Goal: Information Seeking & Learning: Check status

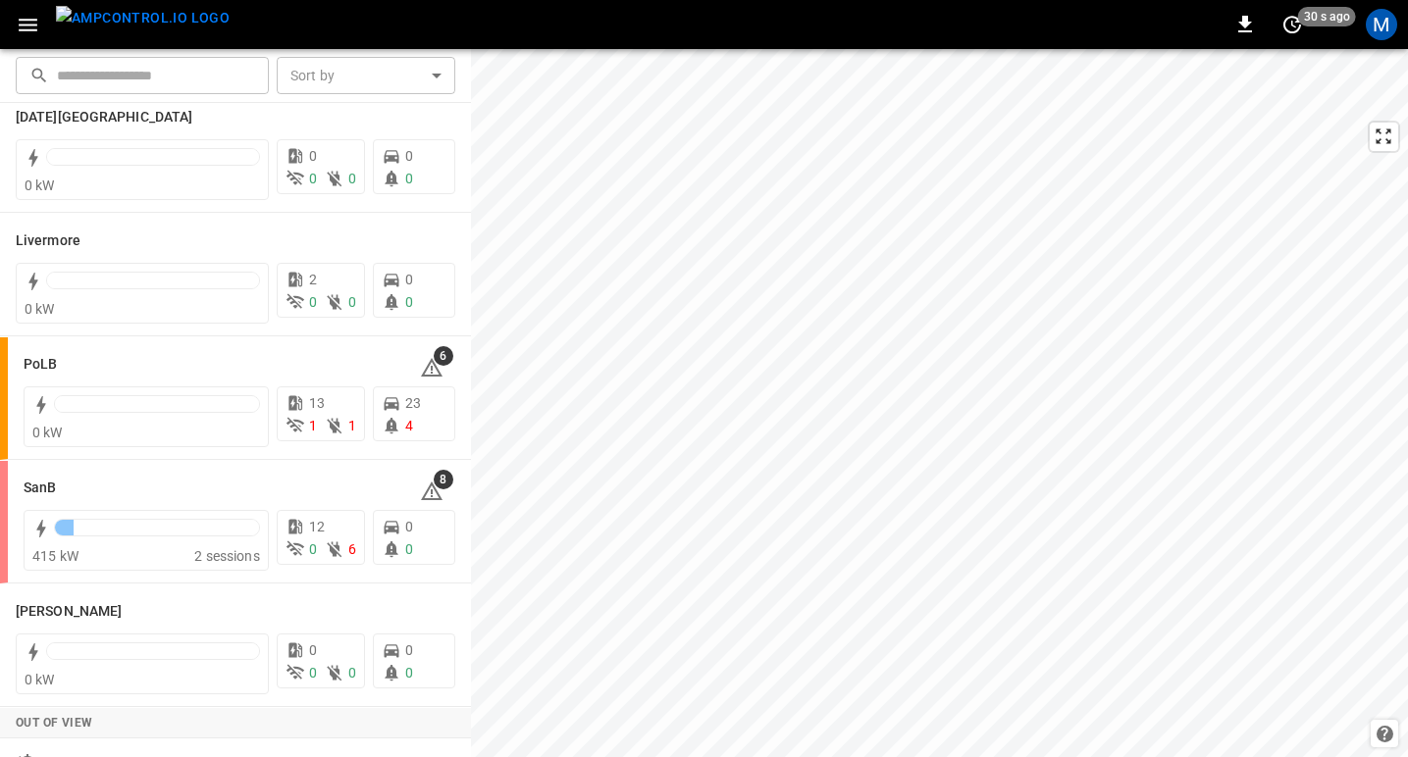
scroll to position [417, 0]
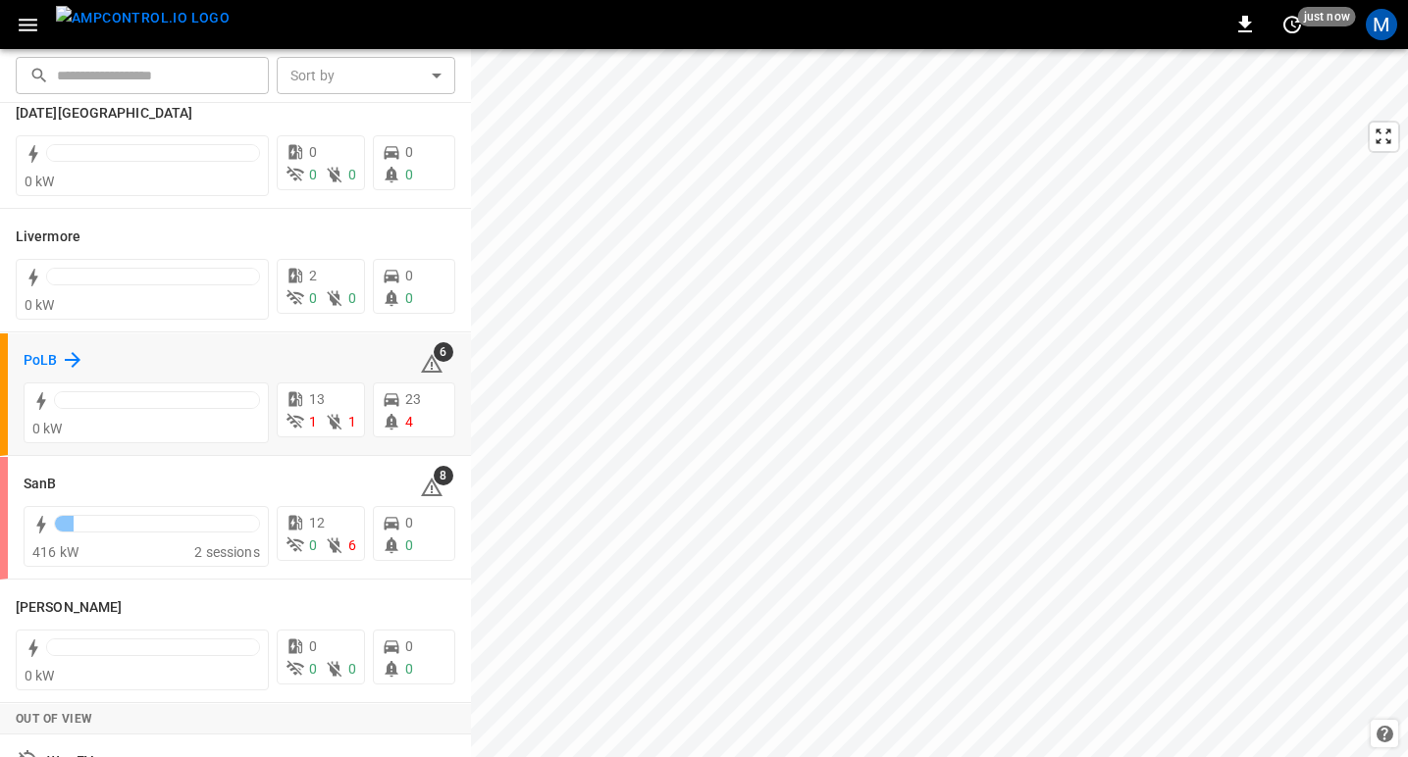
click at [35, 358] on h6 "PoLB" at bounding box center [40, 361] width 33 height 22
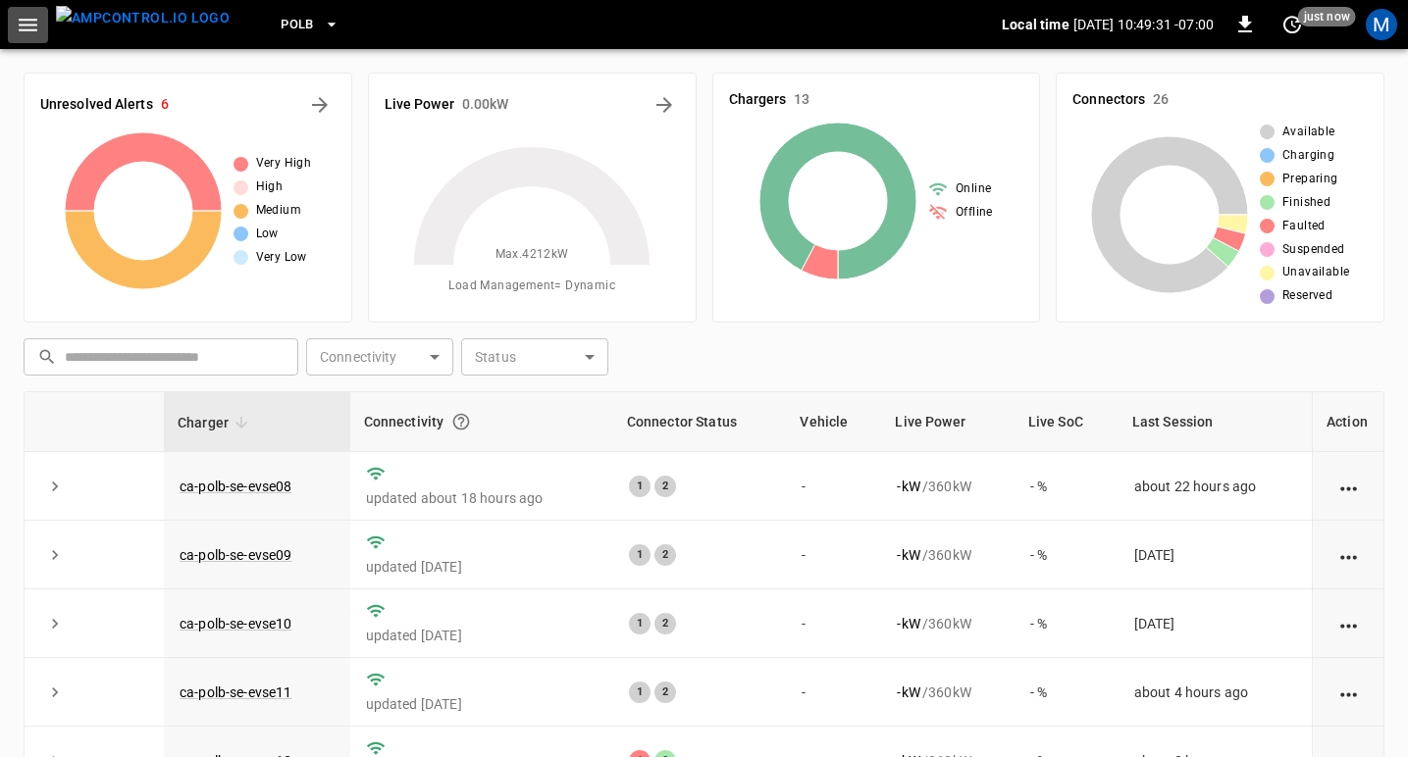
click at [26, 25] on icon "button" at bounding box center [28, 25] width 19 height 13
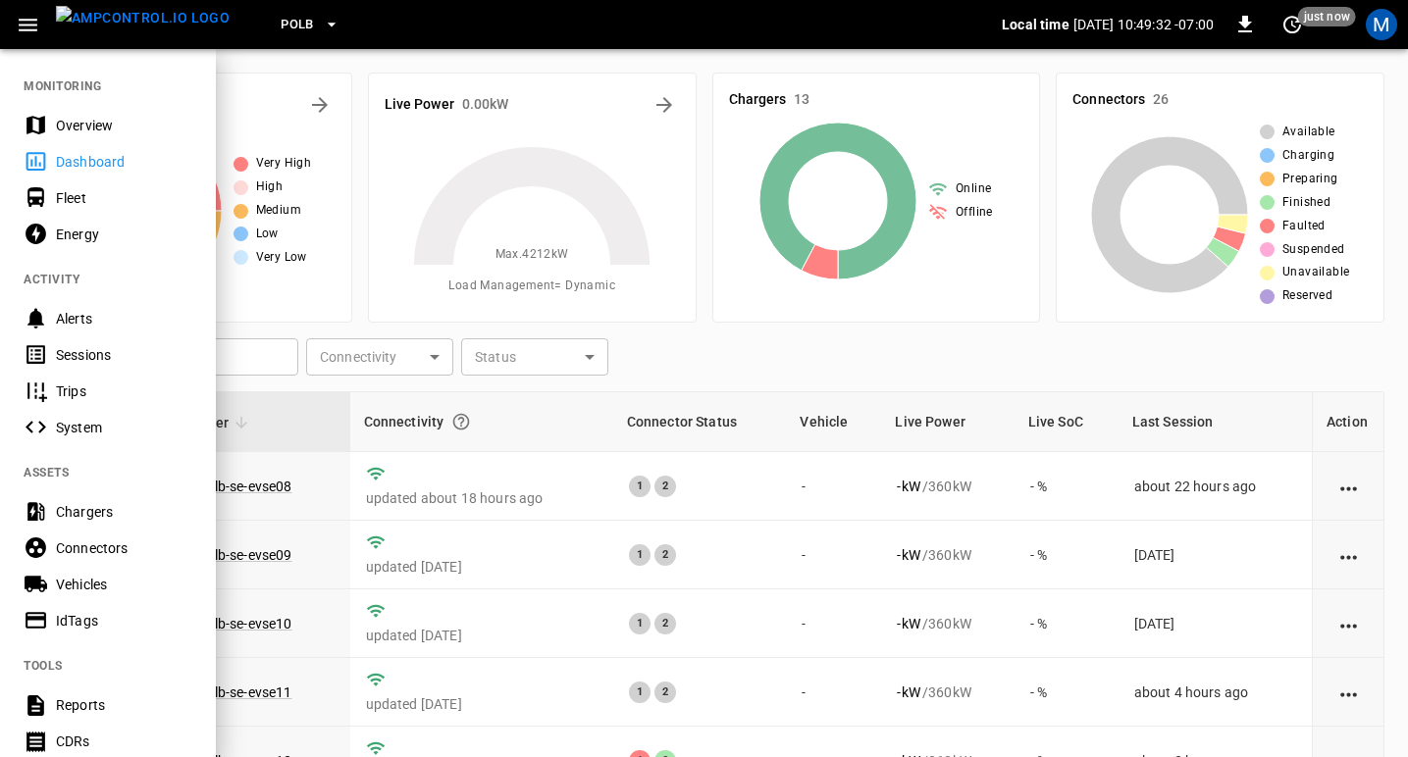
click at [107, 353] on div "Sessions" at bounding box center [124, 355] width 136 height 20
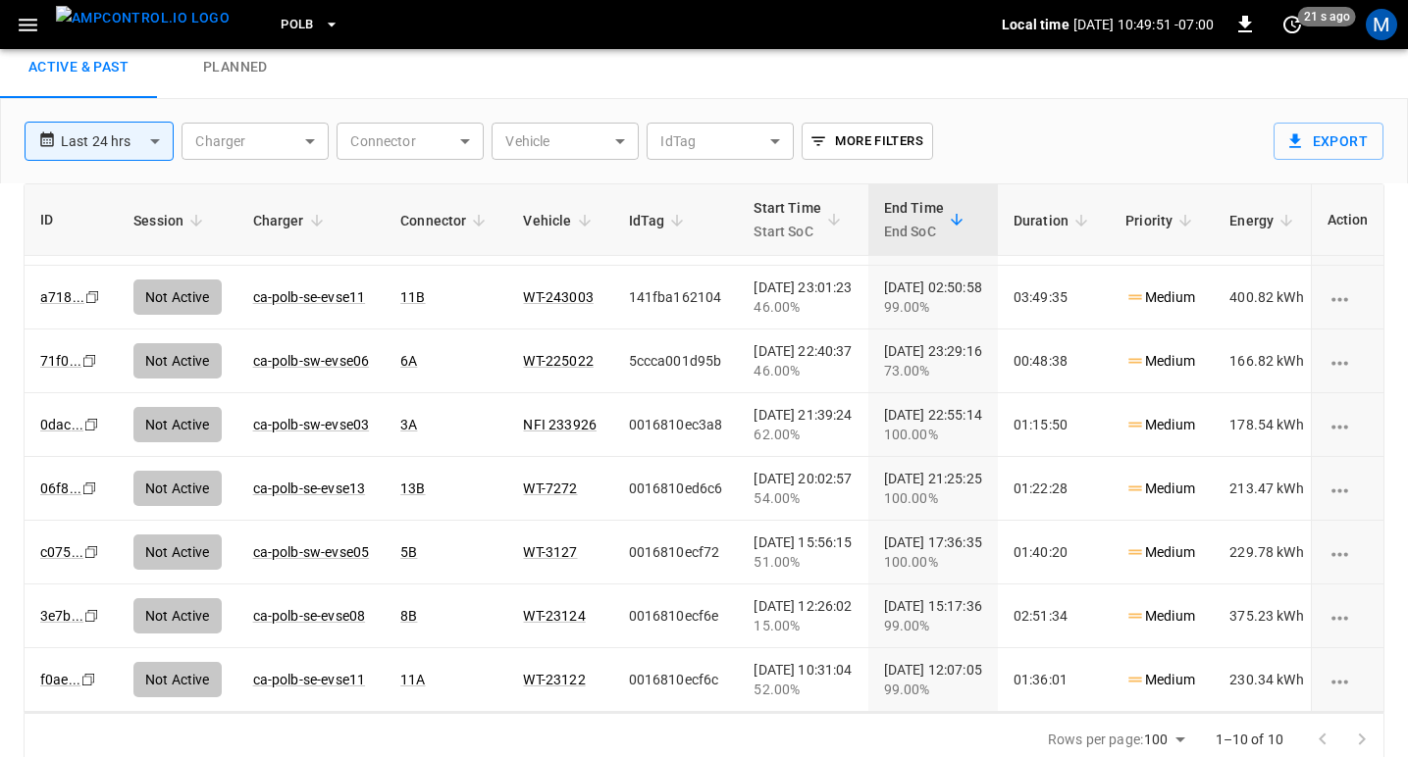
scroll to position [69, 0]
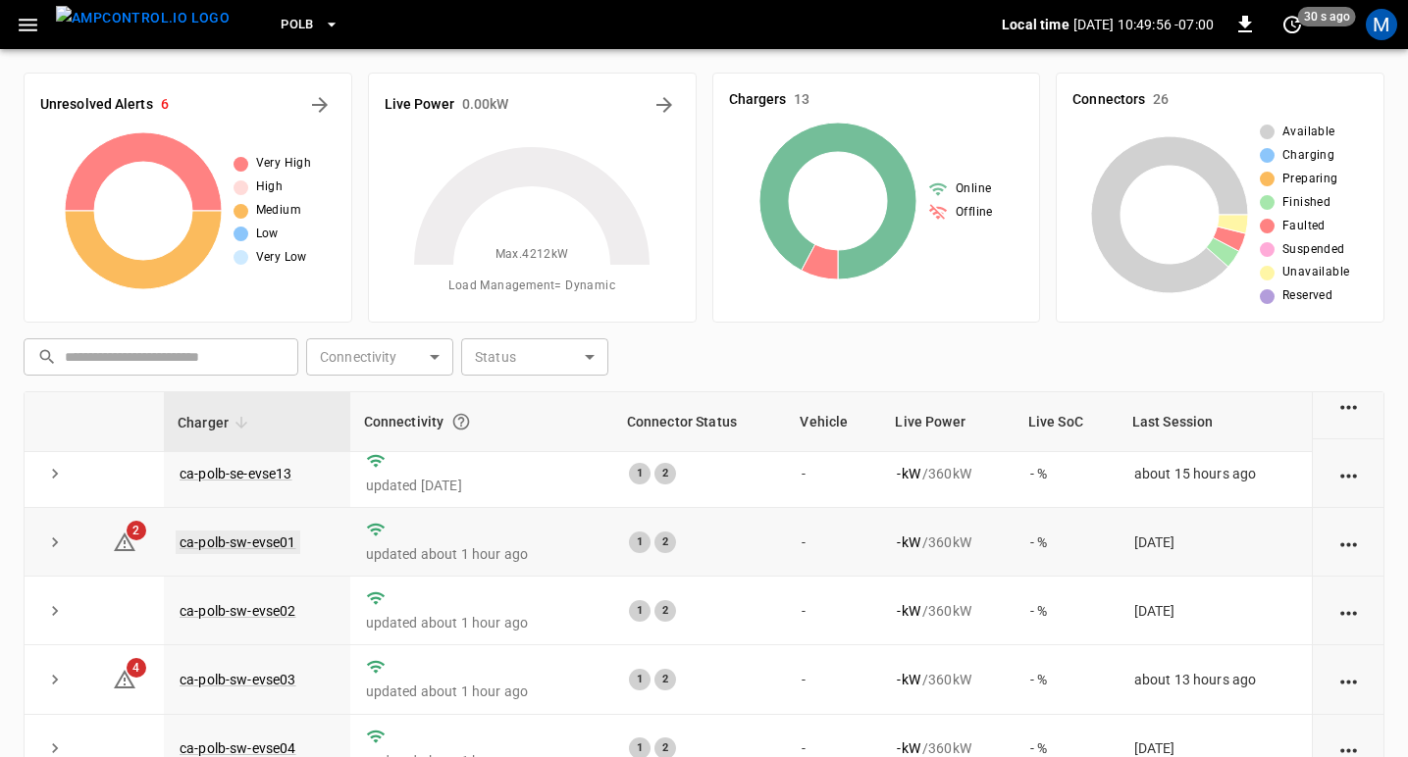
scroll to position [363, 0]
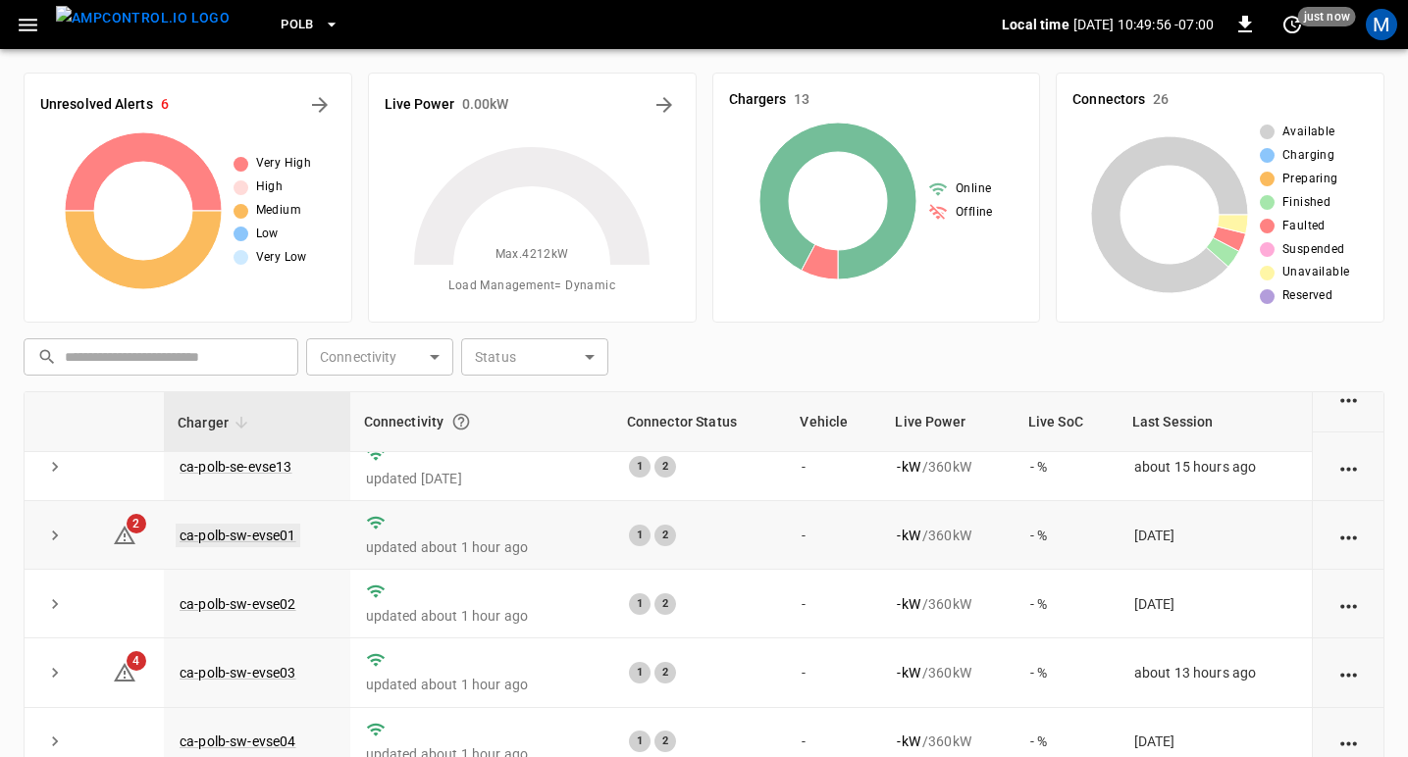
click at [244, 533] on link "ca-polb-sw-evse01" at bounding box center [238, 536] width 125 height 24
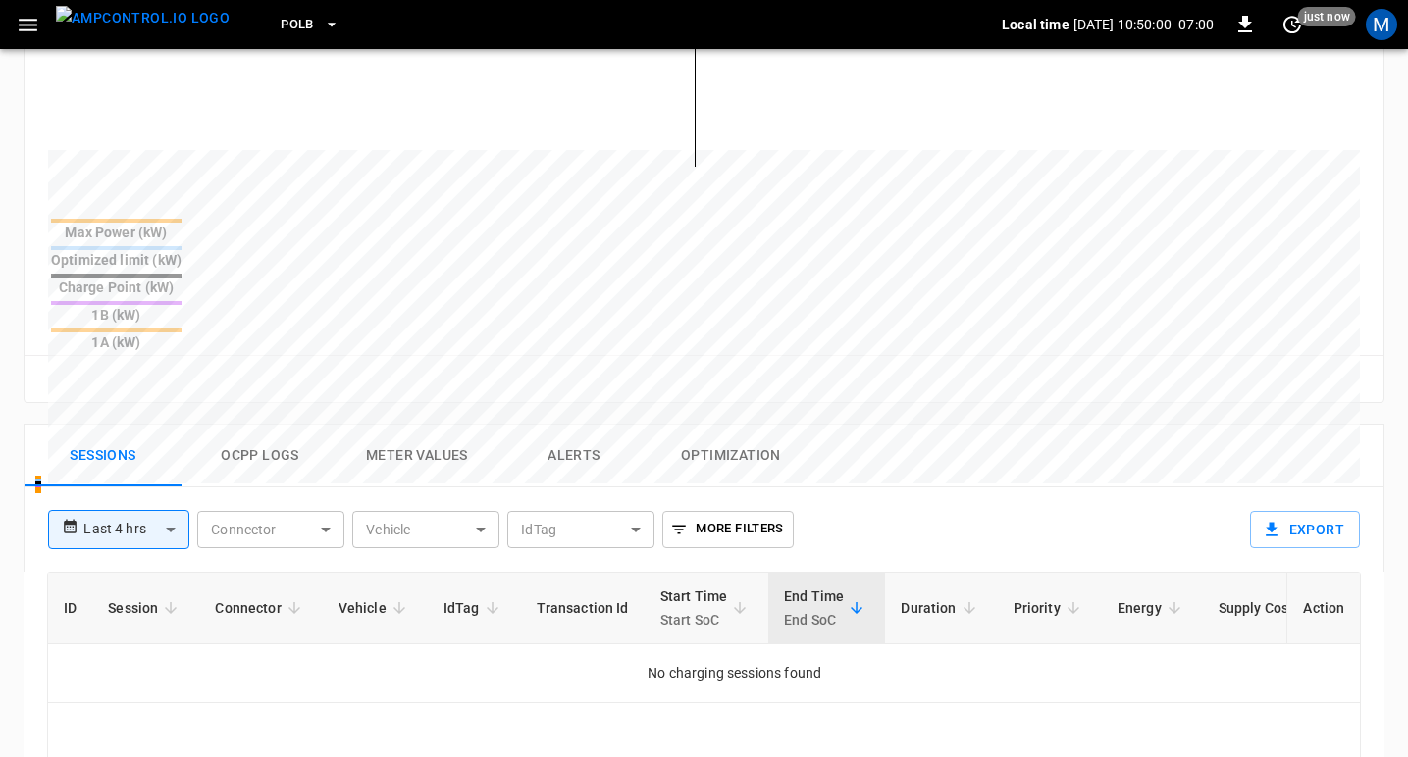
scroll to position [698, 0]
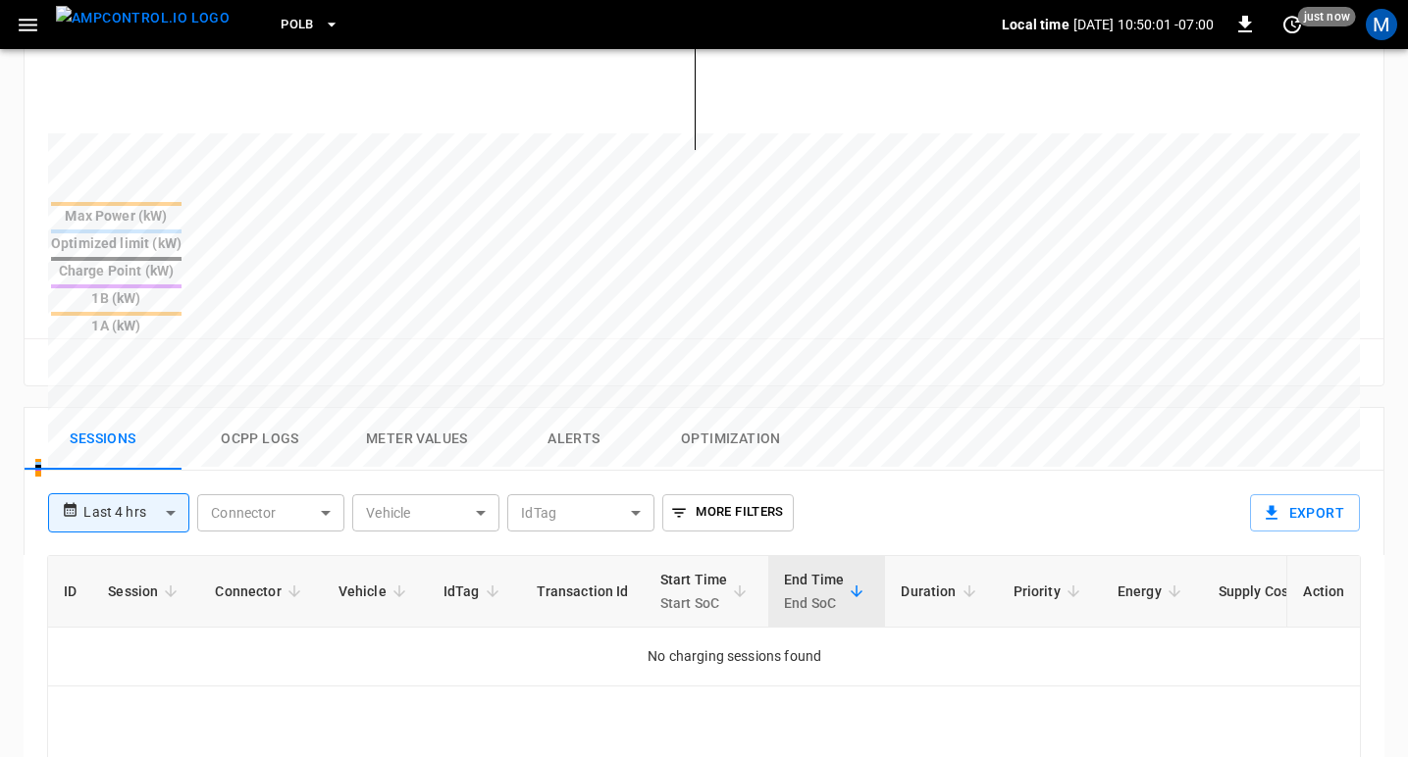
click at [131, 410] on body "**********" at bounding box center [704, 231] width 1408 height 1859
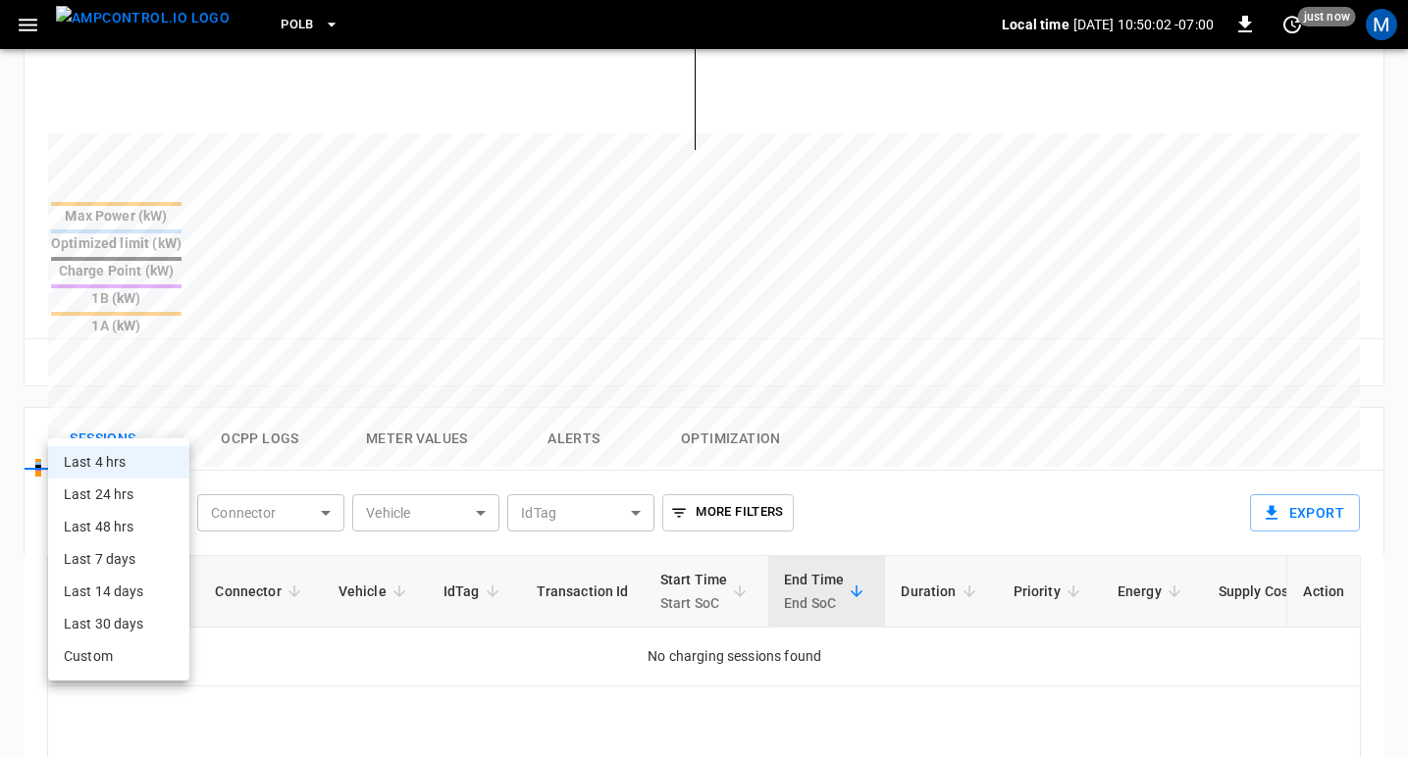
click at [130, 493] on li "Last 24 hrs" at bounding box center [118, 495] width 141 height 32
type input "**********"
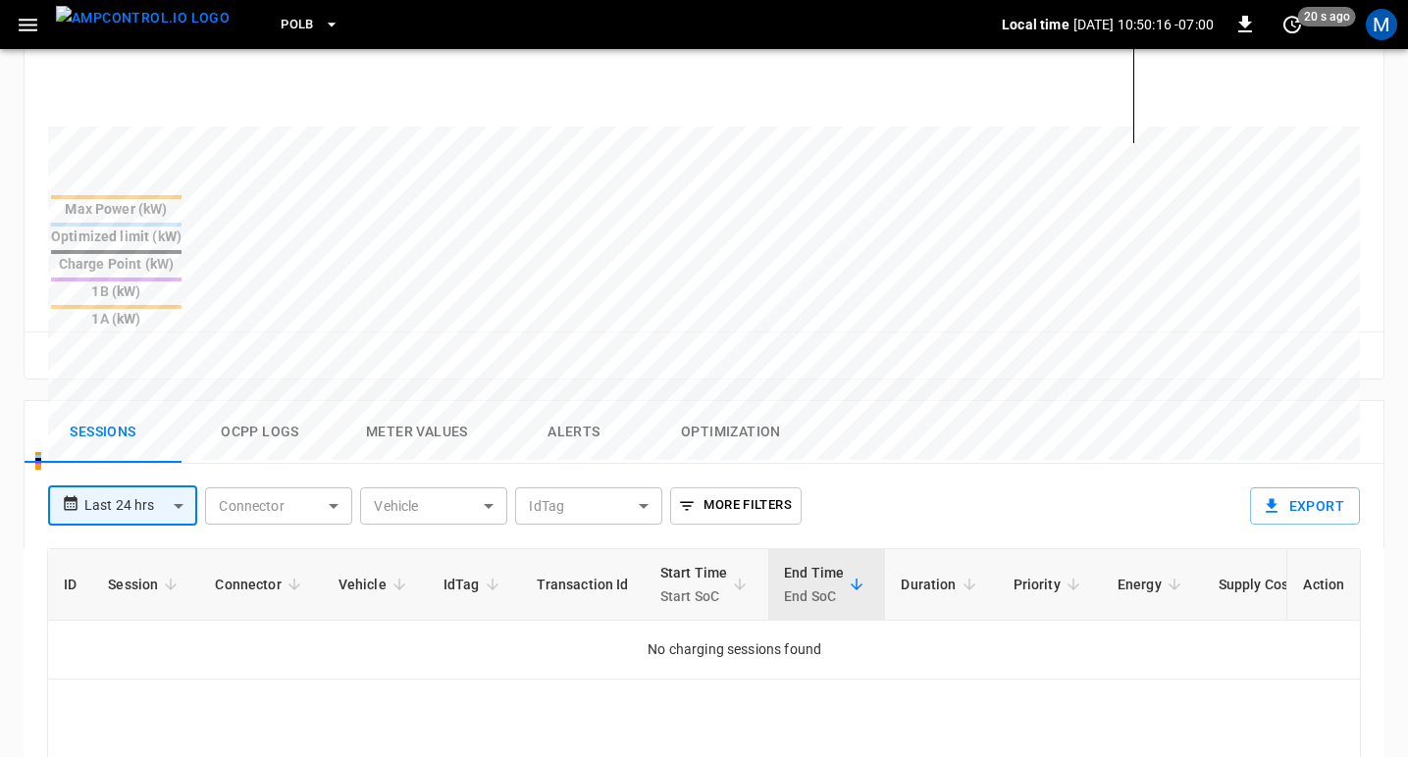
scroll to position [716, 0]
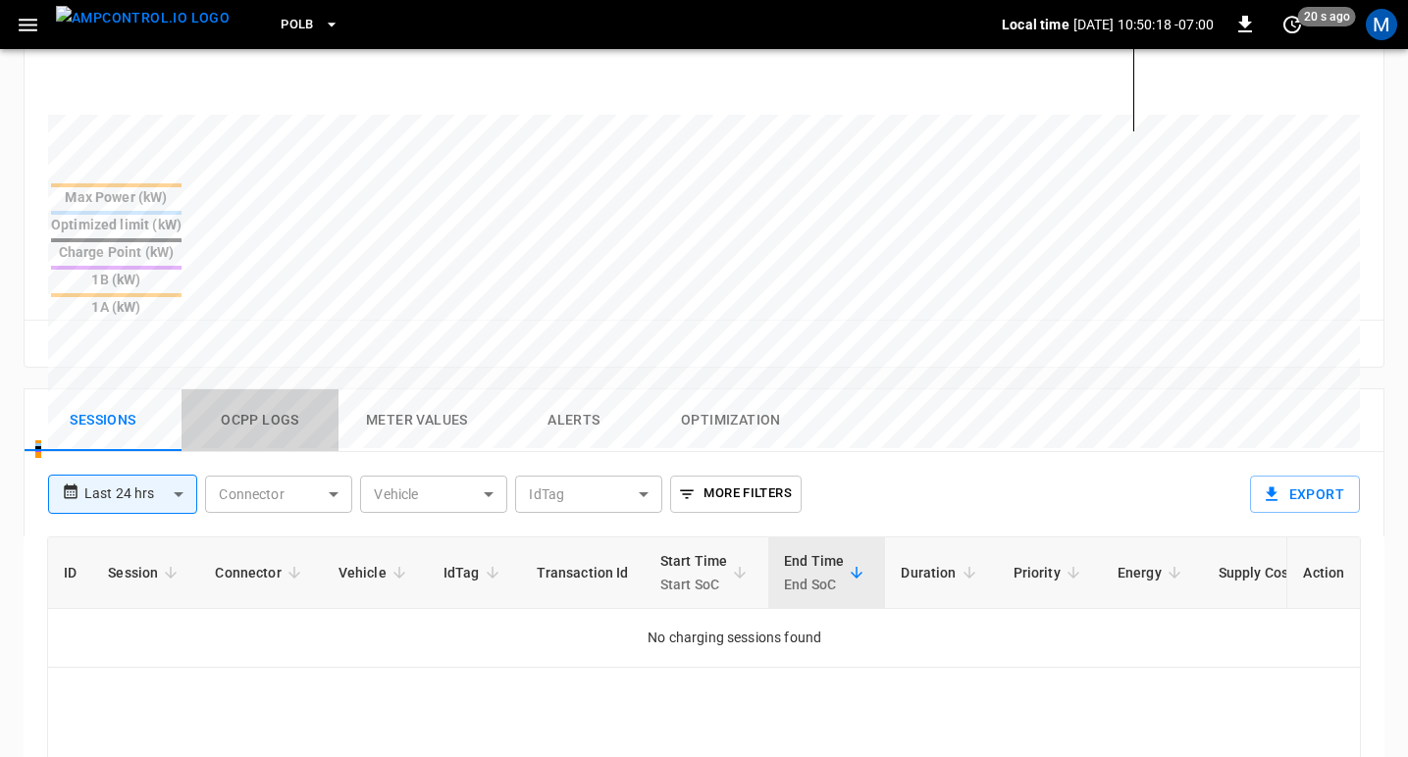
click at [256, 390] on button "Ocpp logs" at bounding box center [260, 421] width 157 height 63
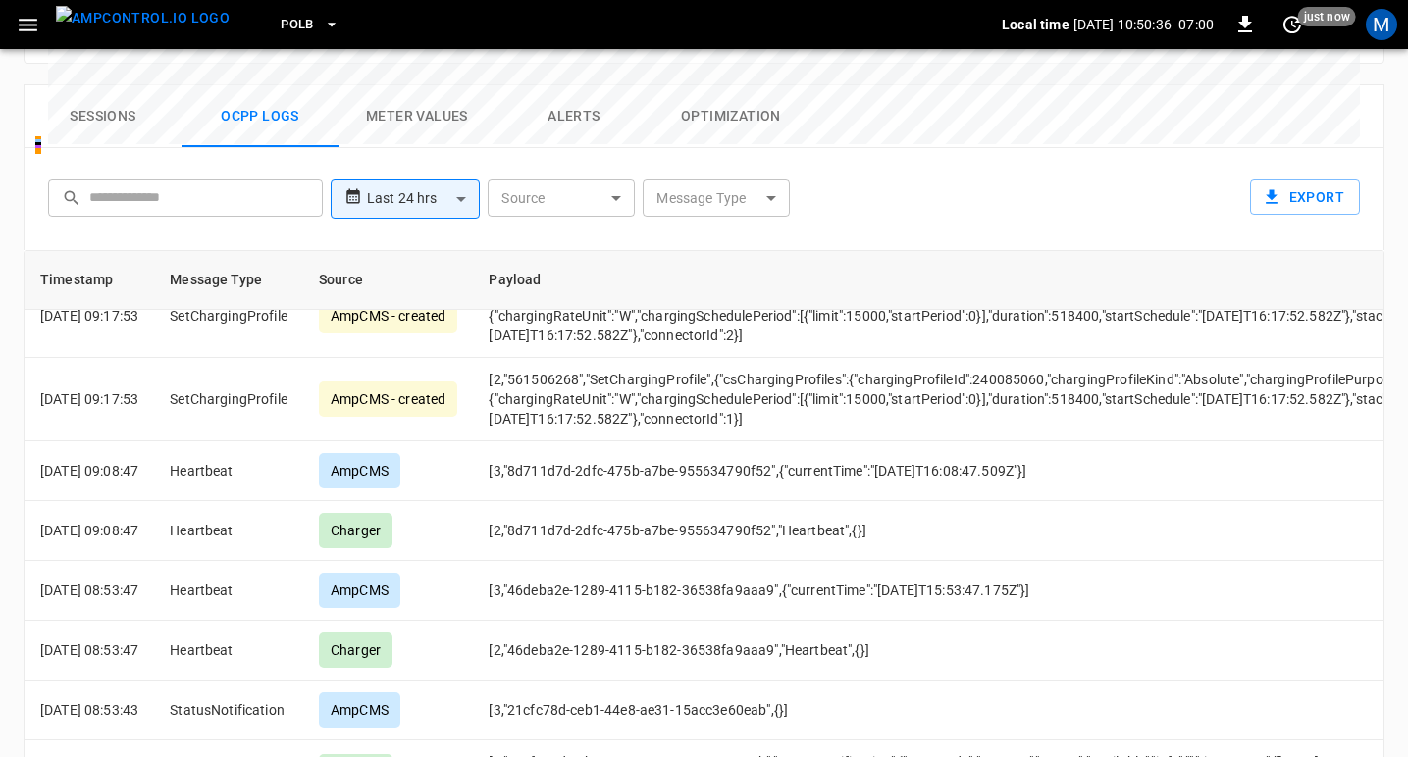
scroll to position [7136, 0]
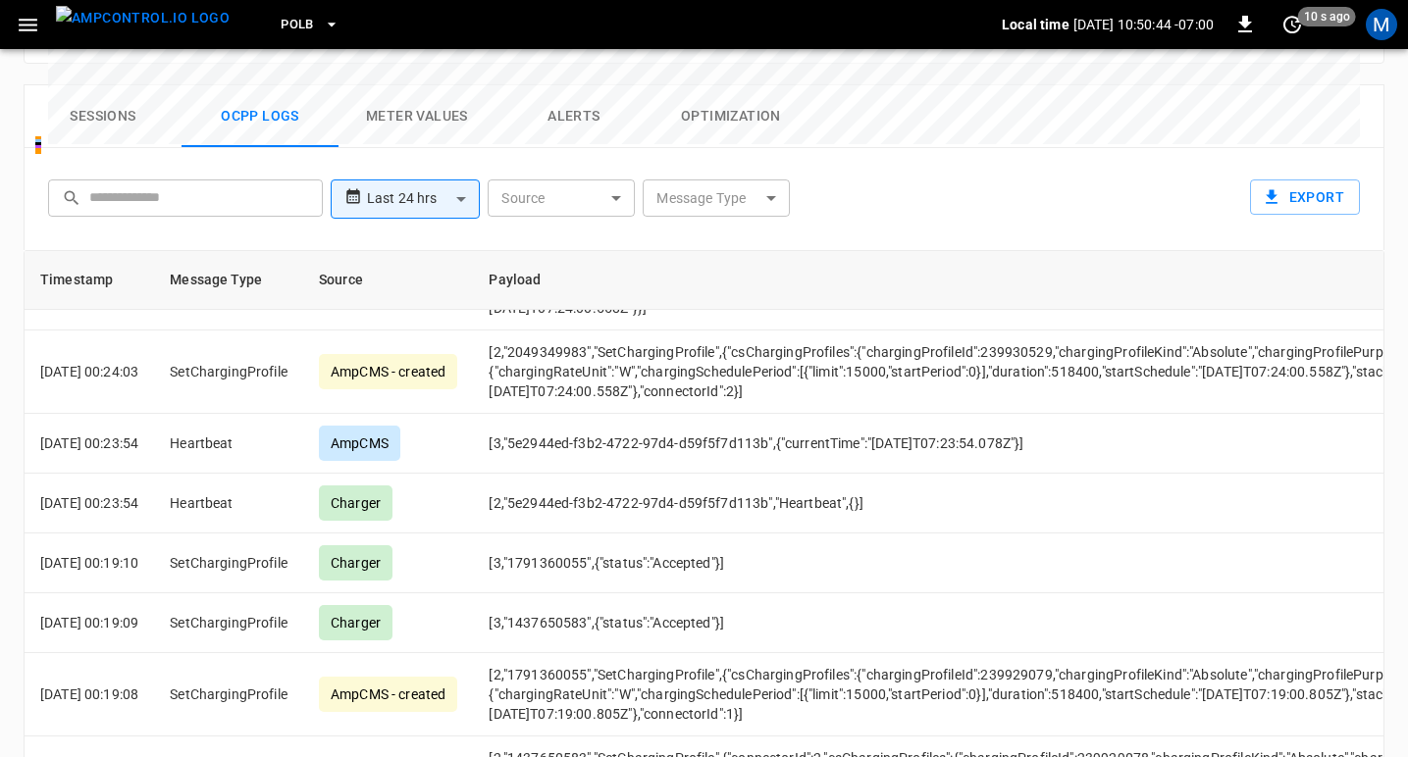
scroll to position [6421, 0]
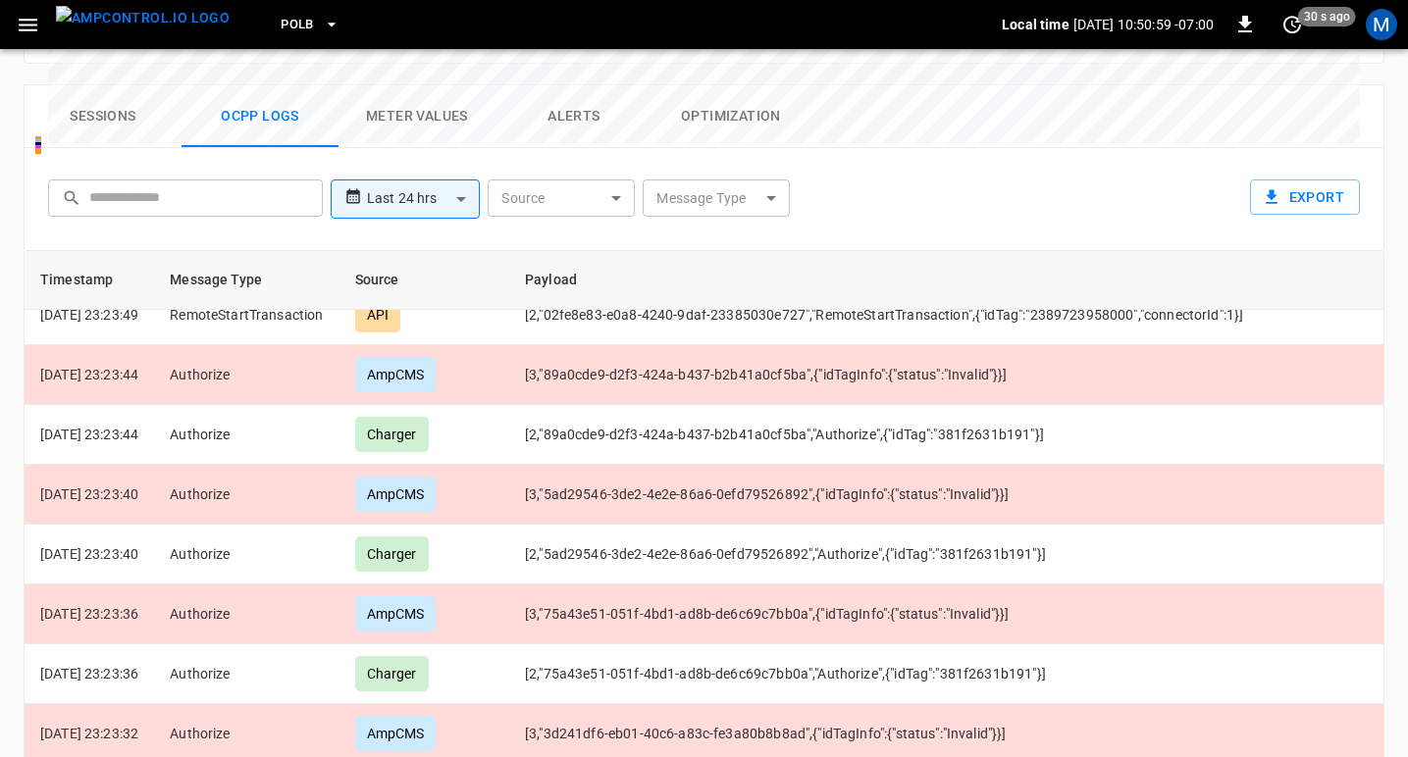
scroll to position [6535, 0]
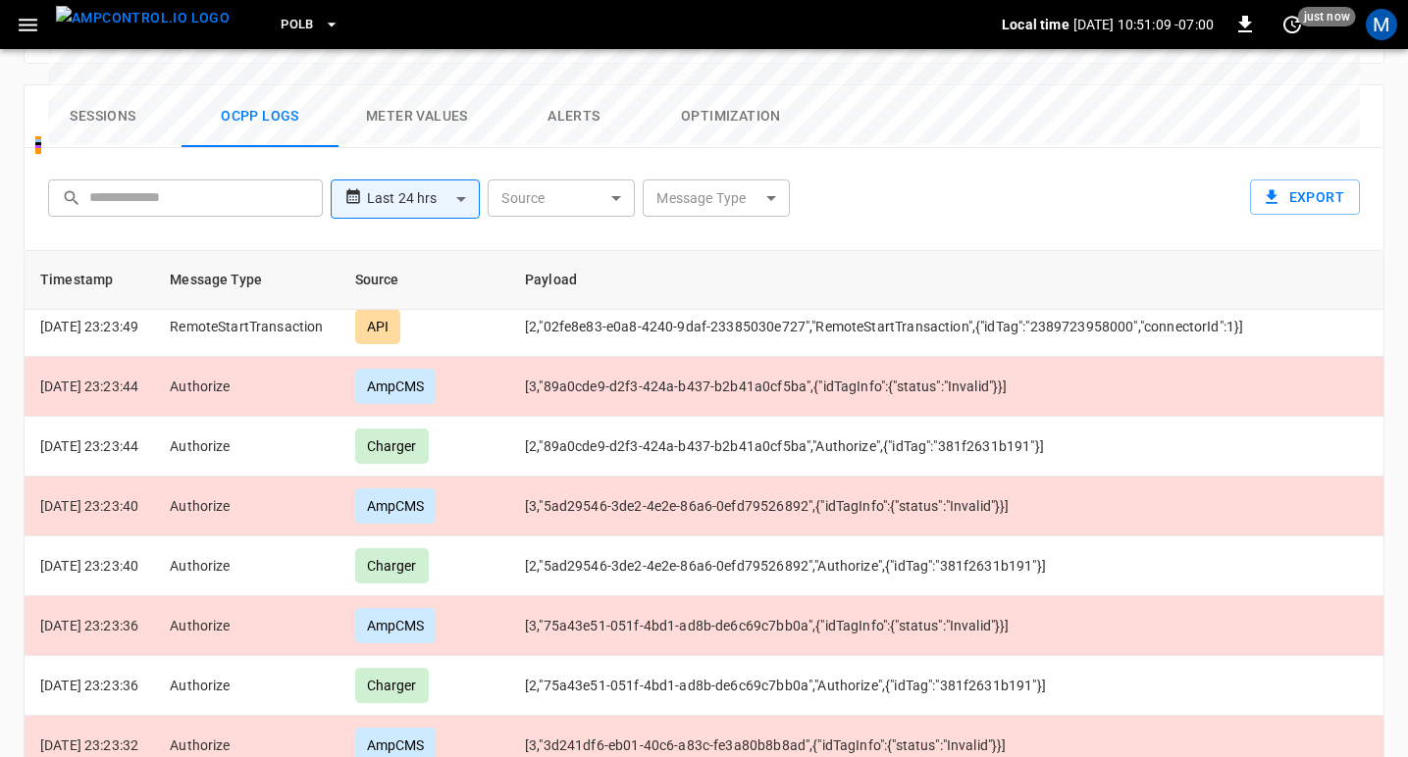
drag, startPoint x: 1291, startPoint y: 329, endPoint x: 542, endPoint y: 312, distance: 749.8
click at [540, 58] on td "[2,"2067ec21-382b-40c9-8793-08a07e16f08c","StatusNotification",{"status":"Fault…" at bounding box center [918, 26] width 819 height 64
copy td "[2,"2067ec21-382b-40c9-8793-08a07e16f08c","StatusNotification",{"status":"Fault…"
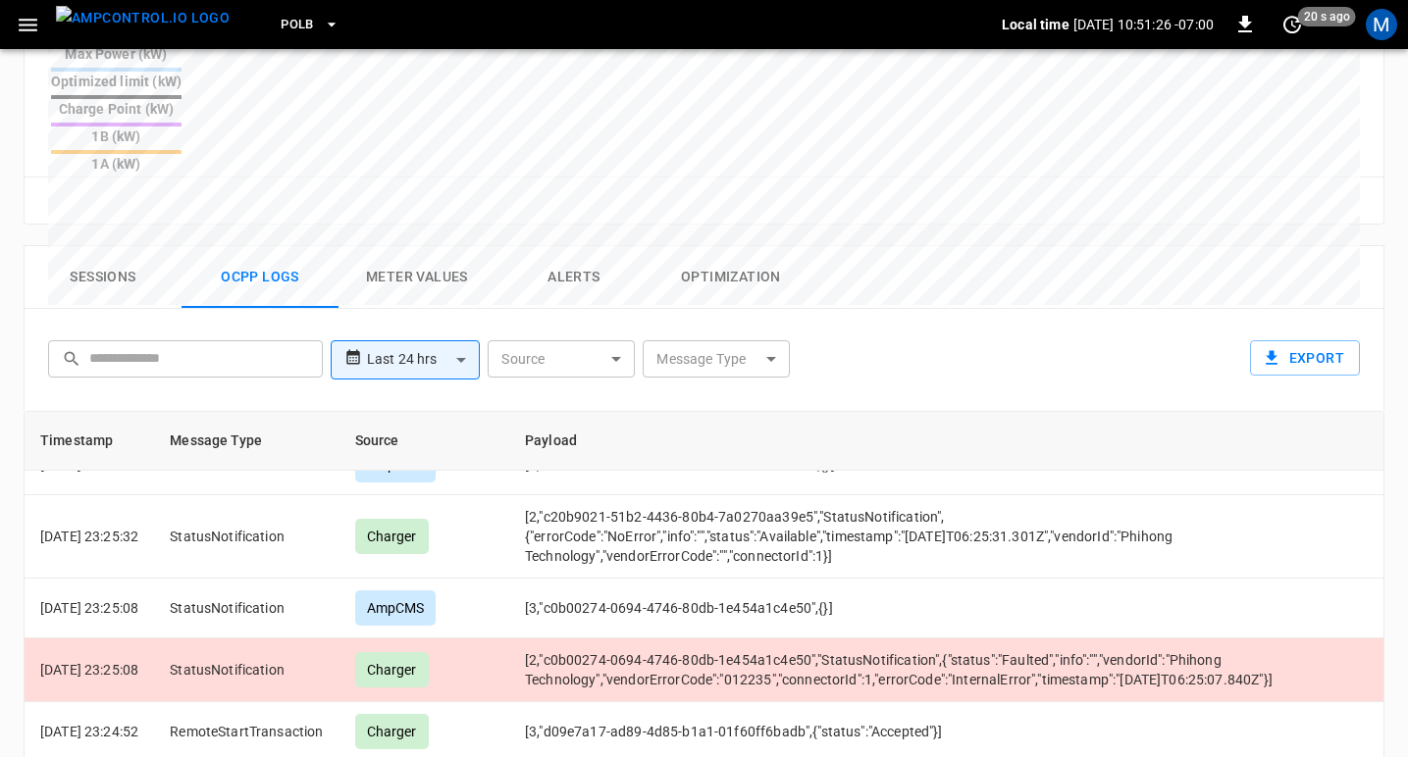
scroll to position [857, 0]
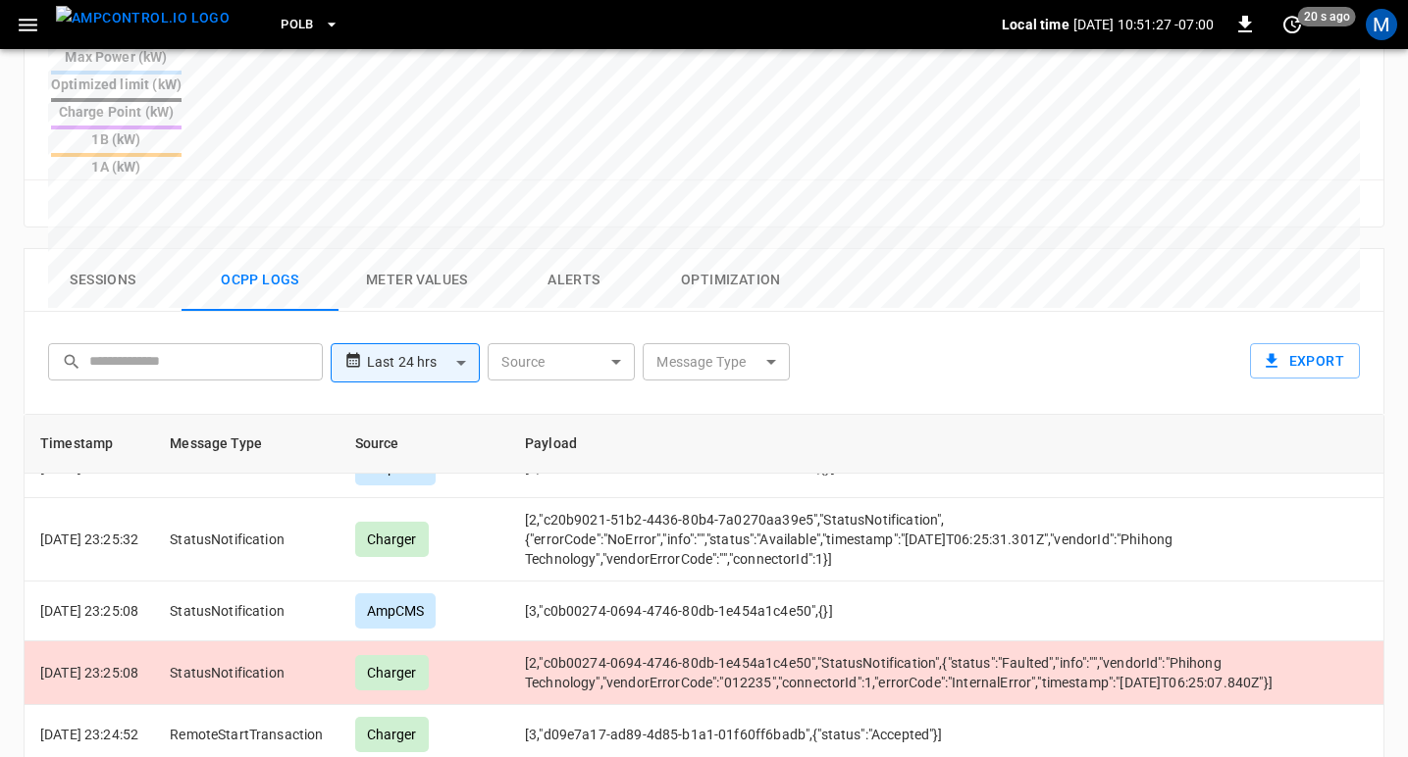
click at [115, 249] on button "Sessions" at bounding box center [103, 280] width 157 height 63
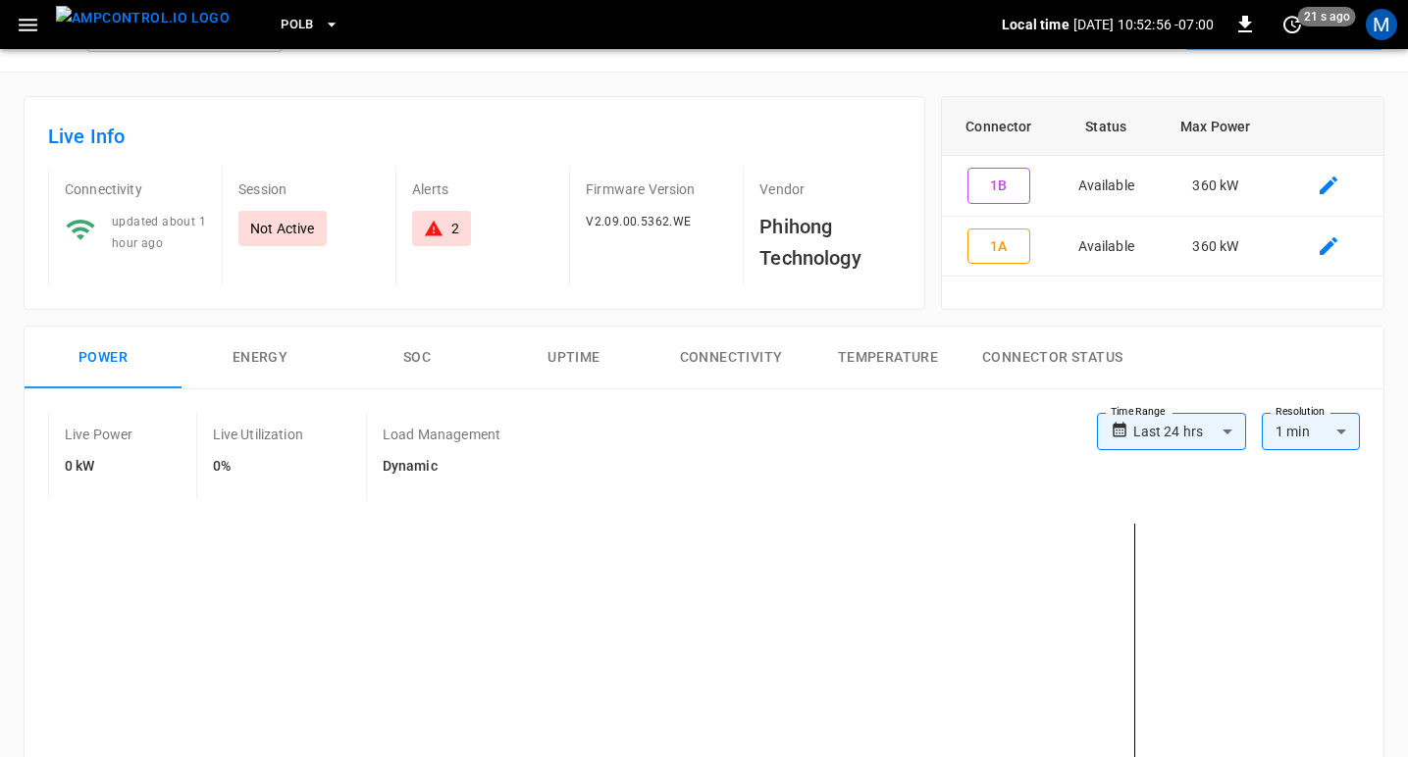
scroll to position [0, 0]
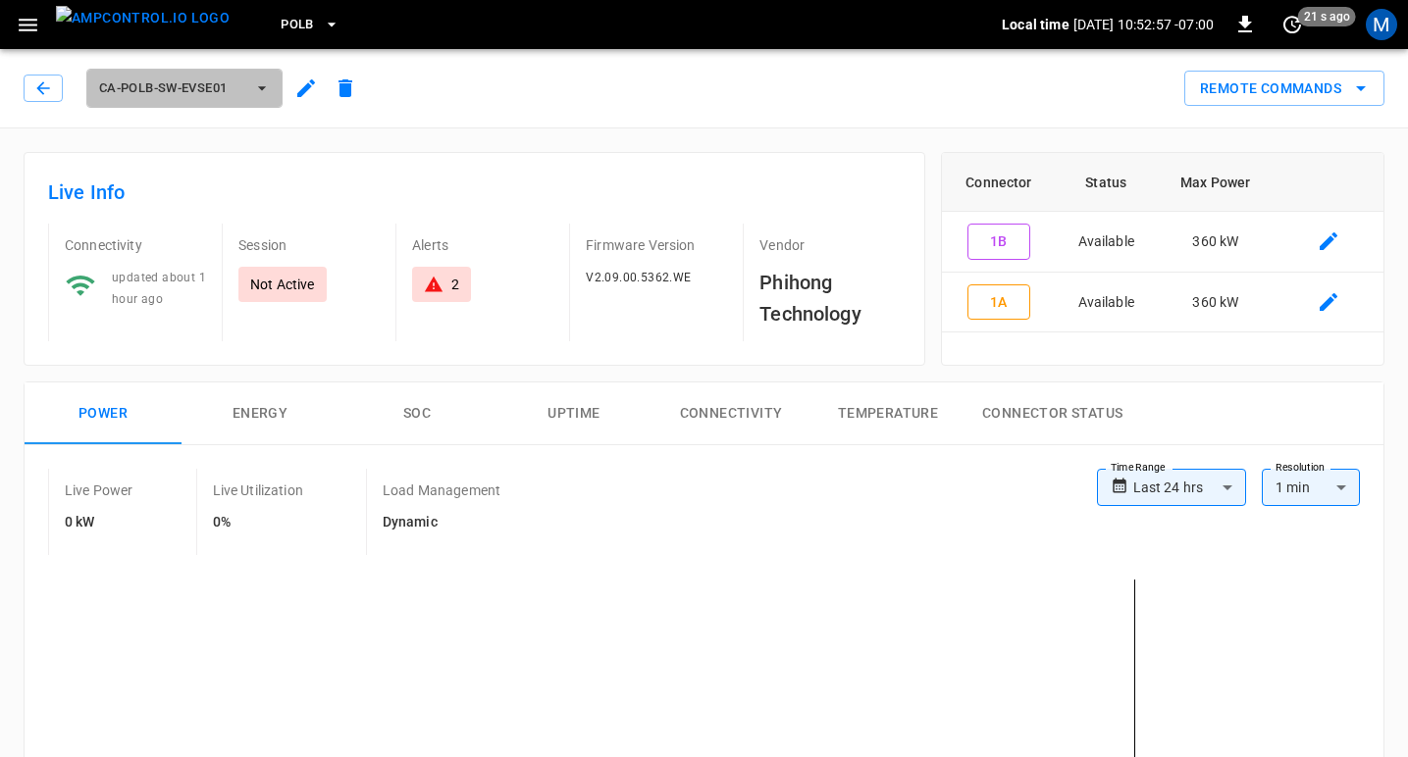
click at [197, 88] on span "ca-polb-sw-evse01" at bounding box center [171, 89] width 145 height 23
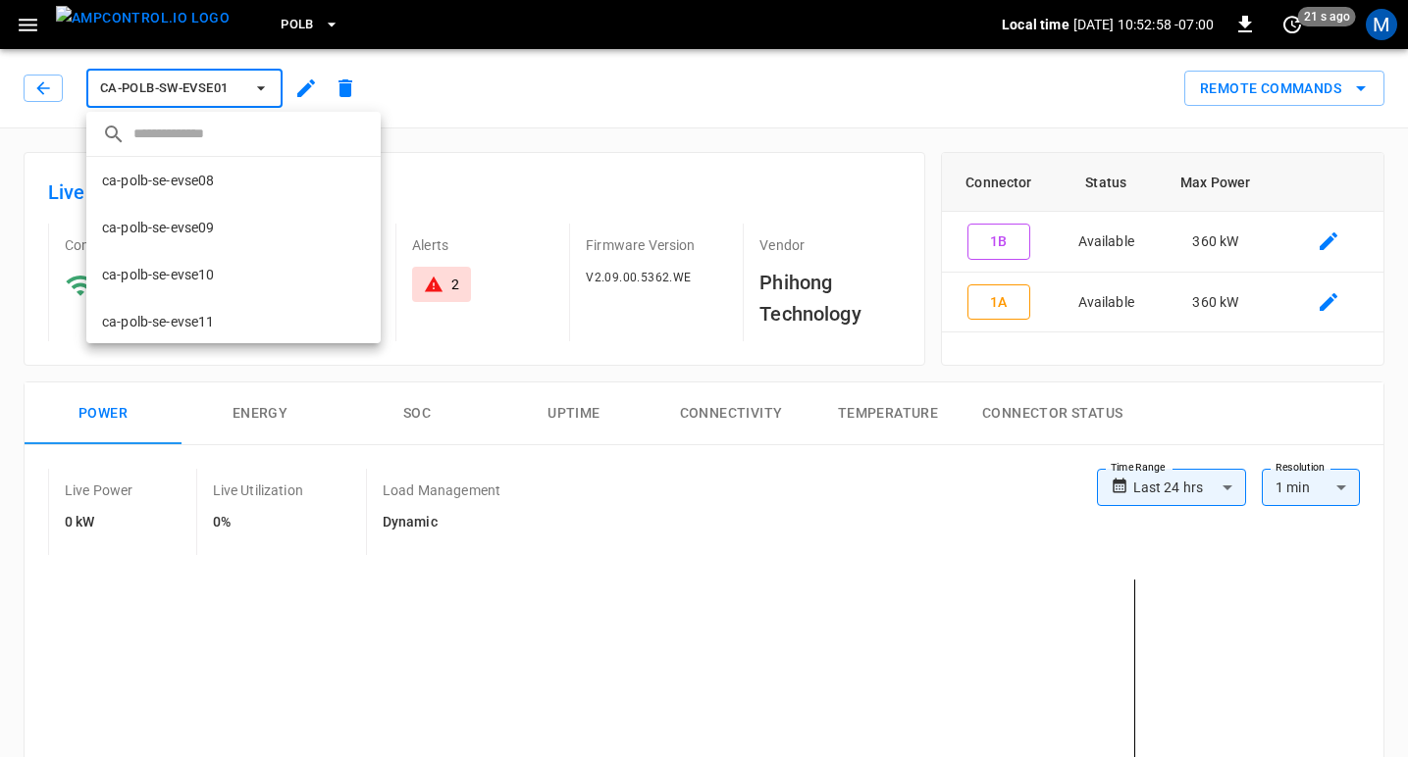
scroll to position [269, 0]
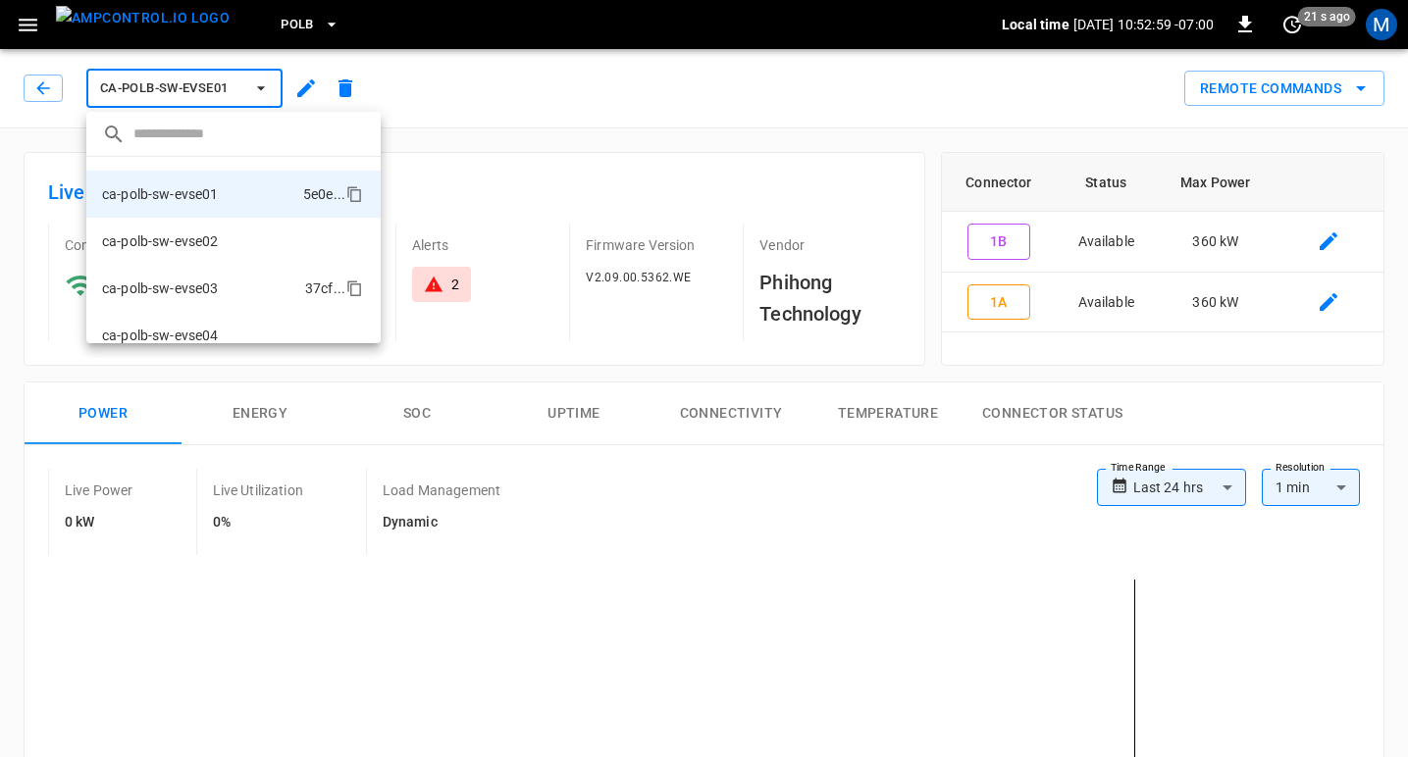
click at [206, 286] on p "ca-polb-sw-evse03" at bounding box center [160, 289] width 117 height 20
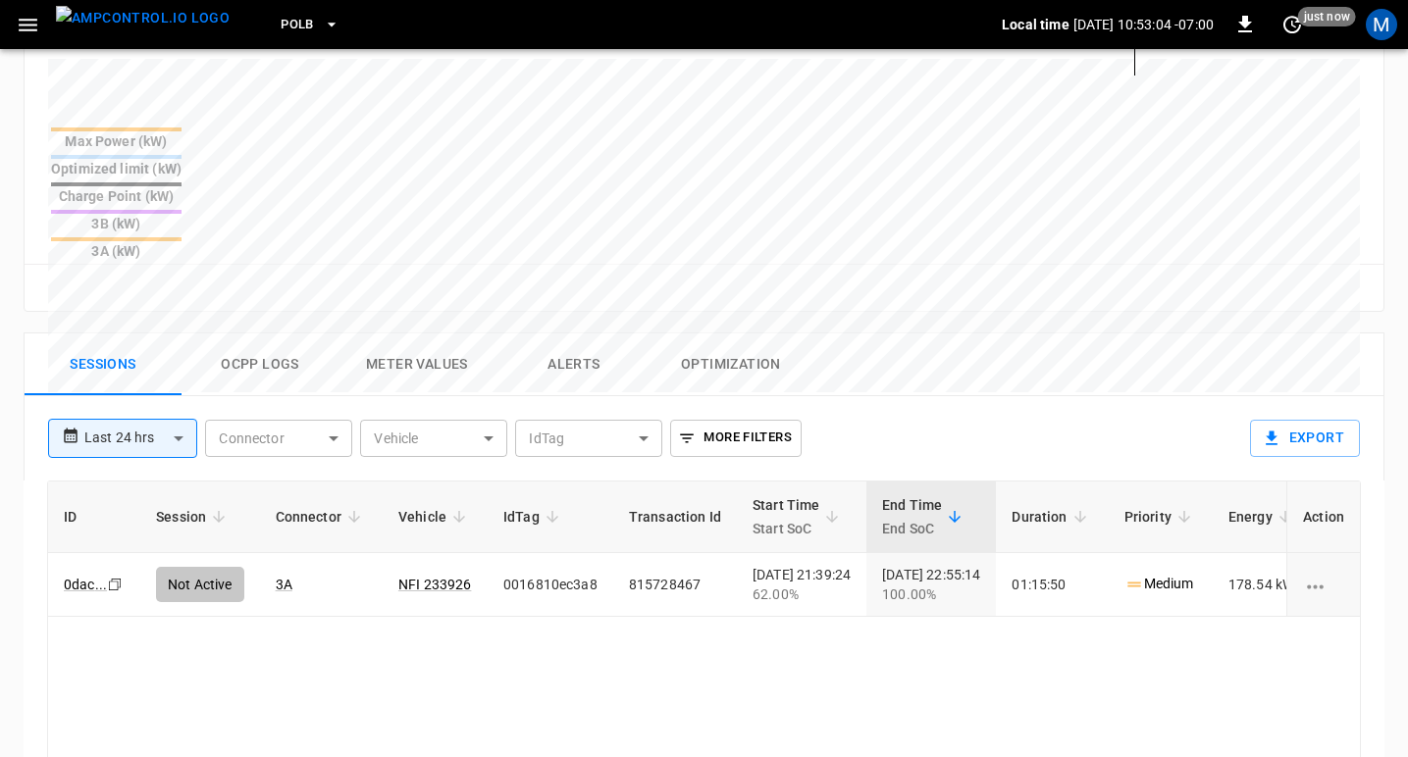
scroll to position [779, 0]
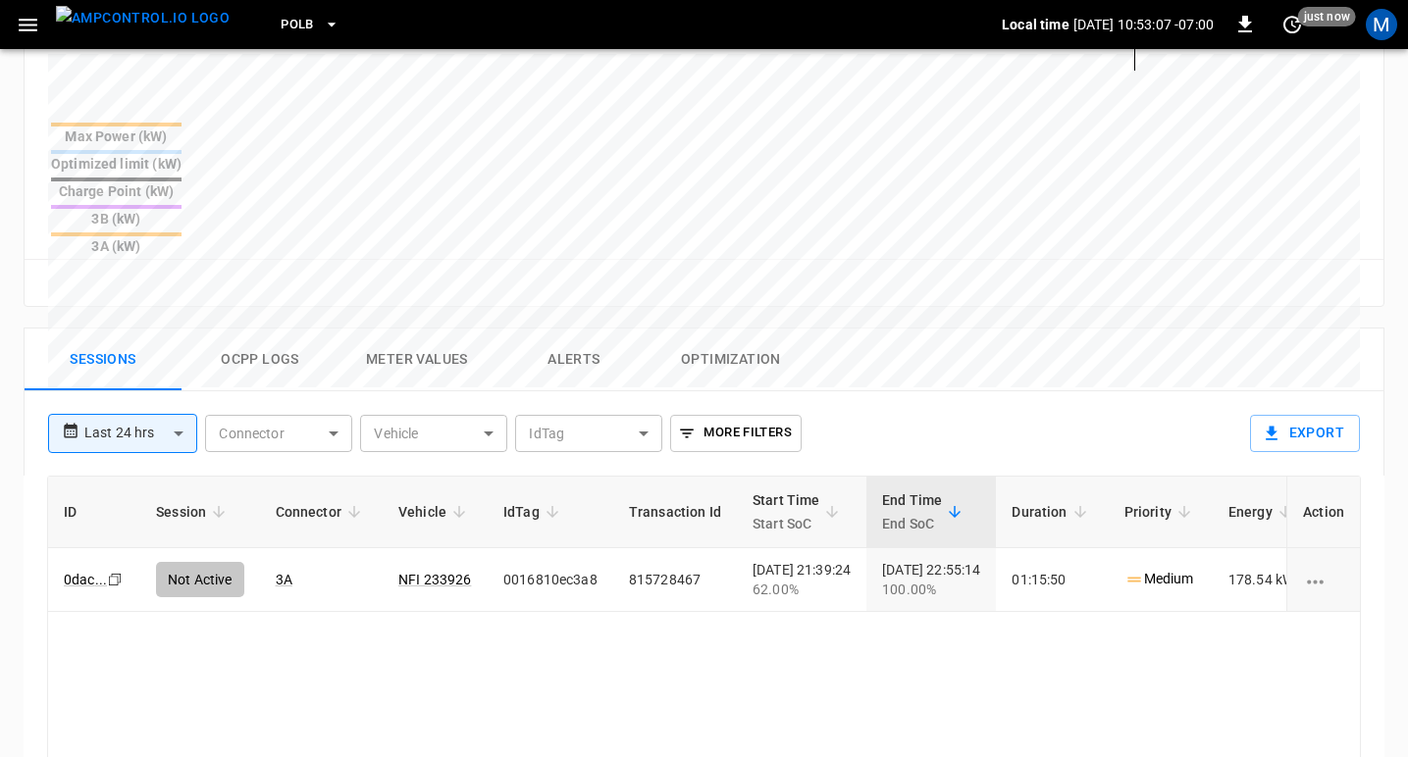
click at [146, 342] on body "**********" at bounding box center [704, 151] width 1408 height 1861
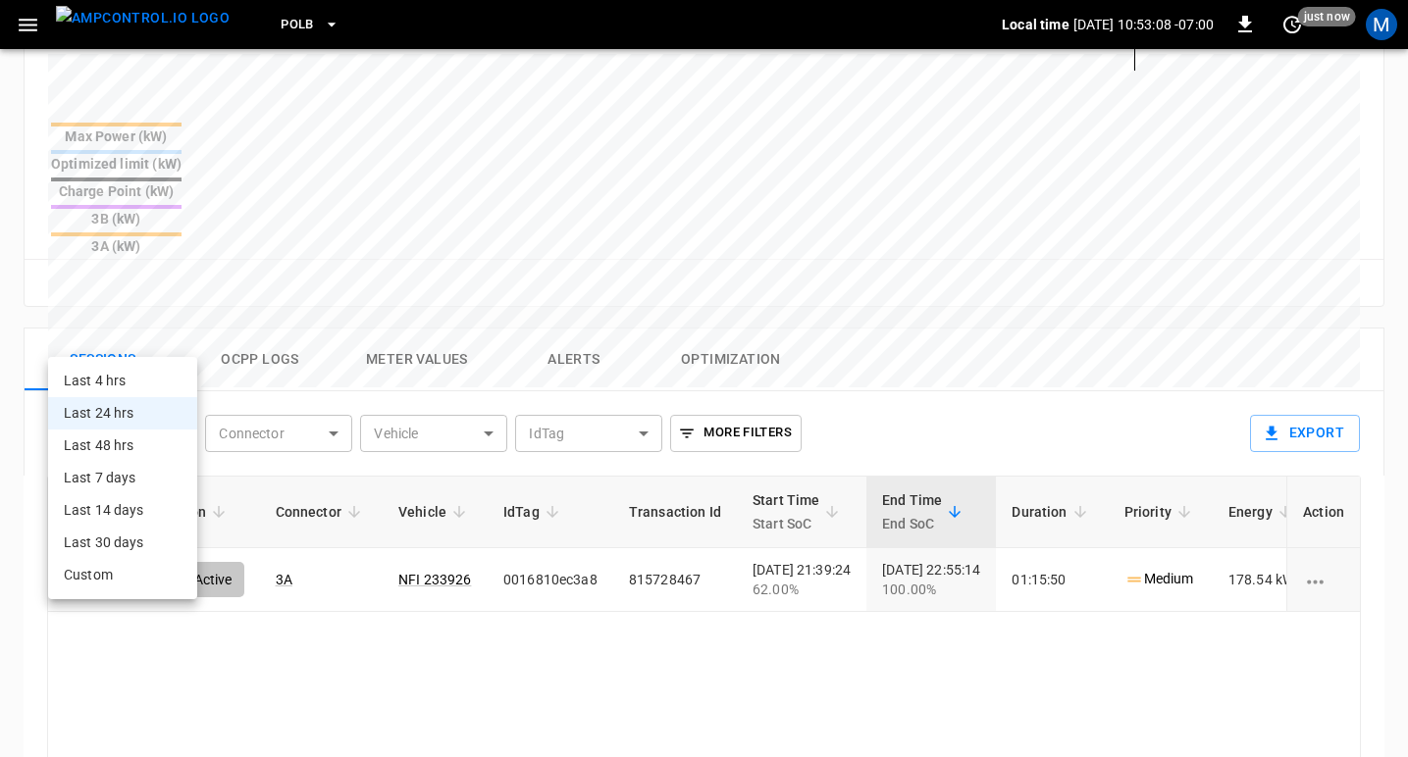
click at [114, 438] on li "Last 48 hrs" at bounding box center [122, 446] width 149 height 32
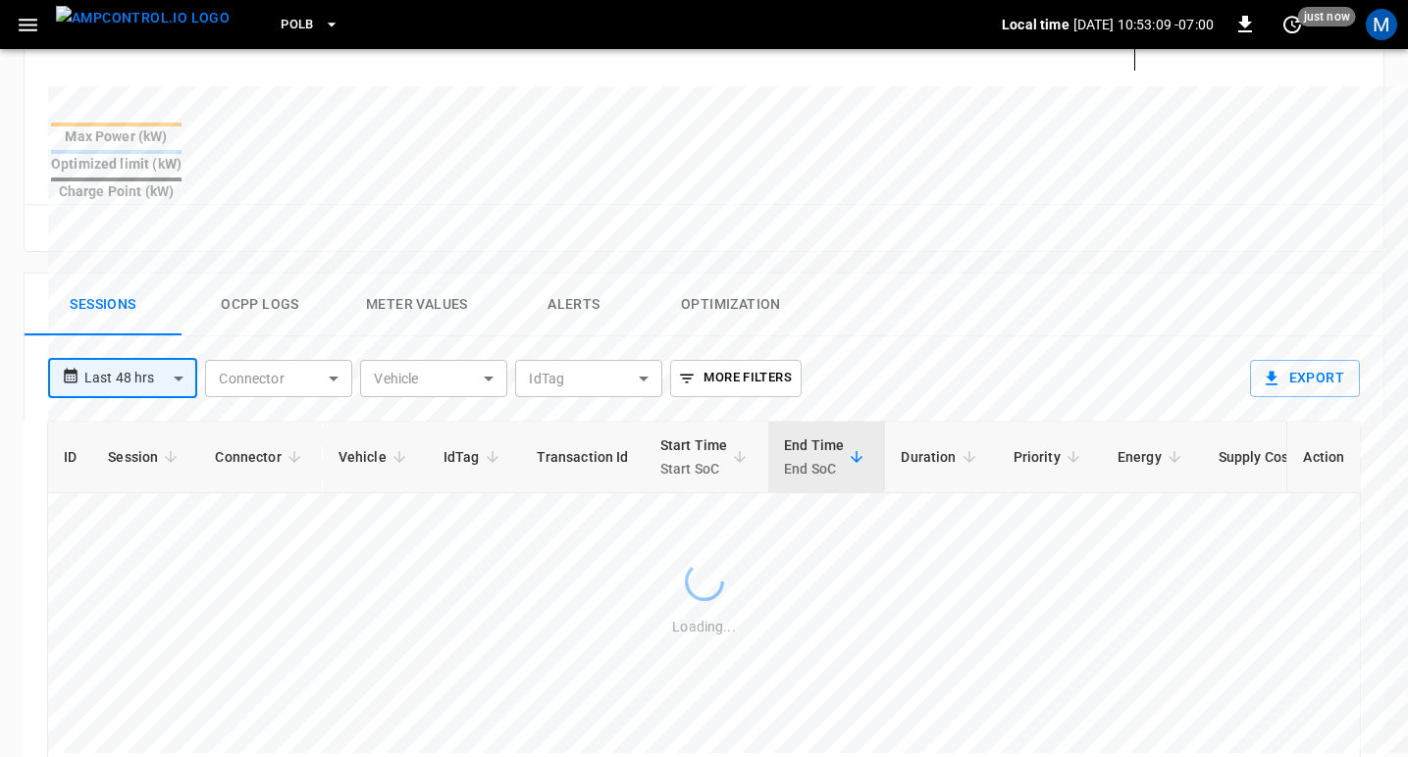
type input "**********"
